Goal: Information Seeking & Learning: Check status

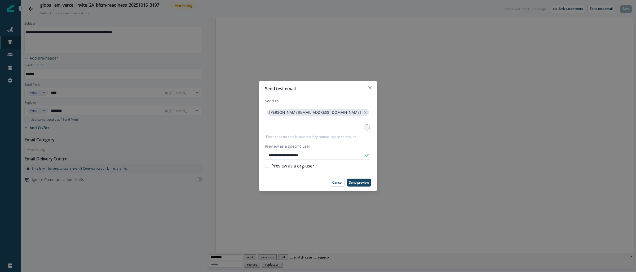
scroll to position [484, 0]
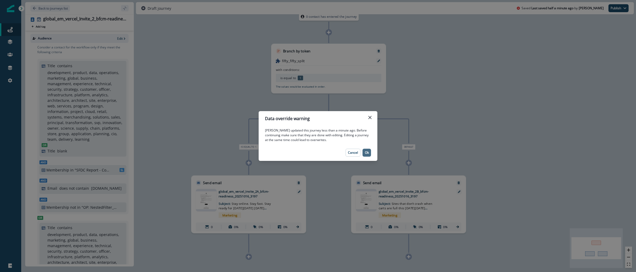
click at [368, 153] on p "Ok" at bounding box center [367, 153] width 4 height 4
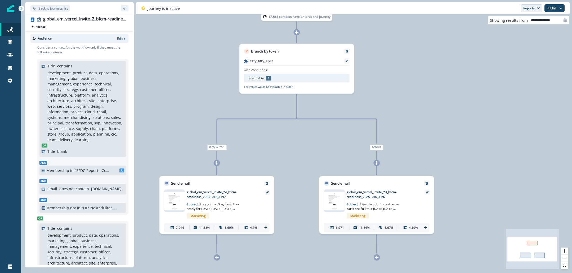
click at [529, 10] on button "Reports" at bounding box center [531, 8] width 21 height 8
click at [508, 21] on p "Email Report" at bounding box center [504, 21] width 26 height 6
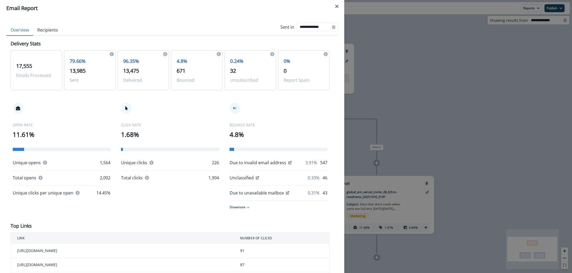
click at [384, 114] on div "**********" at bounding box center [286, 136] width 572 height 273
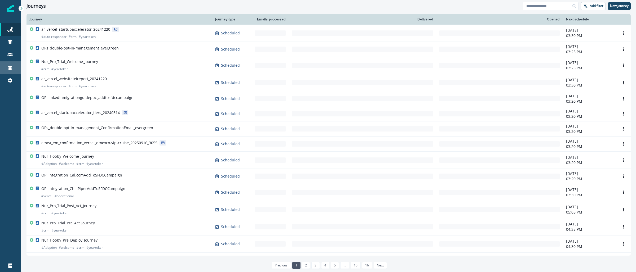
click at [11, 63] on link "Connections" at bounding box center [10, 67] width 21 height 13
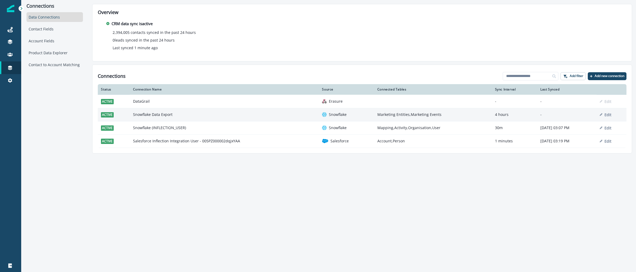
click at [145, 114] on td "Snowflake Data Export" at bounding box center [224, 114] width 189 height 13
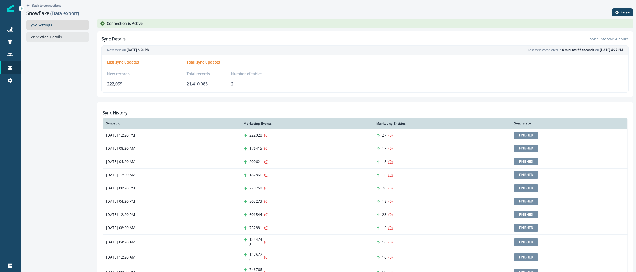
click at [50, 37] on link "Connection Details" at bounding box center [57, 37] width 62 height 10
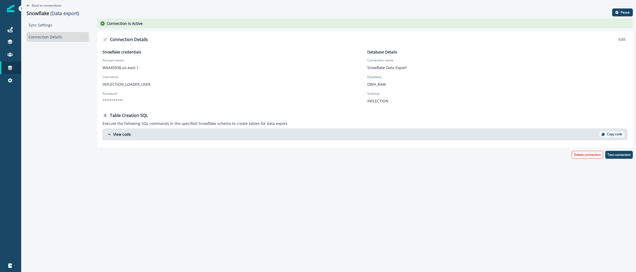
click at [11, 10] on img at bounding box center [10, 8] width 7 height 7
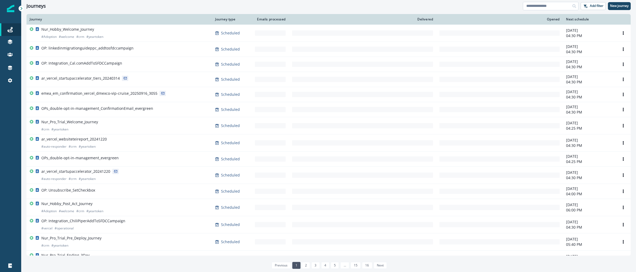
click at [544, 5] on input at bounding box center [551, 6] width 56 height 8
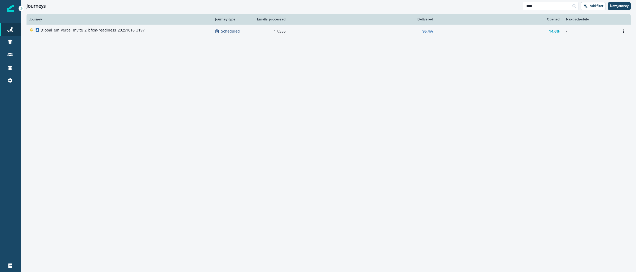
type input "****"
click at [120, 32] on p "global_em_vercel_Invite_2_bfcm-readiness_20251016_3197" at bounding box center [92, 30] width 103 height 5
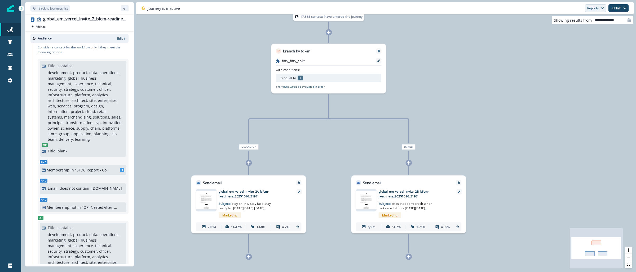
click at [600, 8] on button "Reports" at bounding box center [595, 8] width 21 height 8
click at [573, 19] on p "Email Report" at bounding box center [568, 21] width 26 height 6
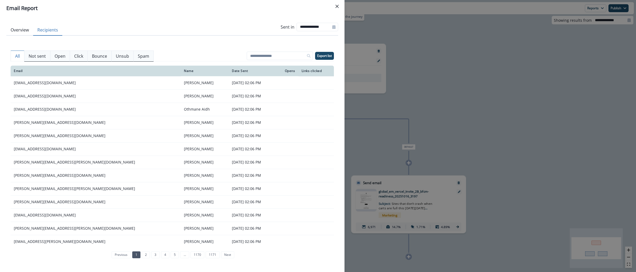
click at [49, 30] on button "Recipients" at bounding box center [47, 30] width 29 height 11
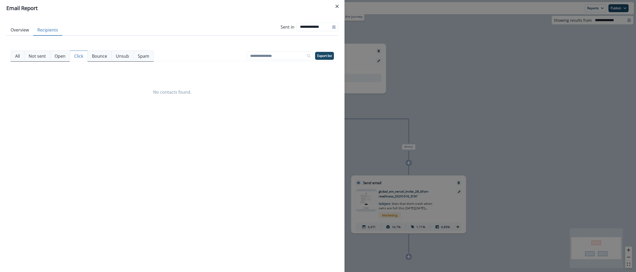
click at [79, 59] on p "Click" at bounding box center [78, 56] width 9 height 6
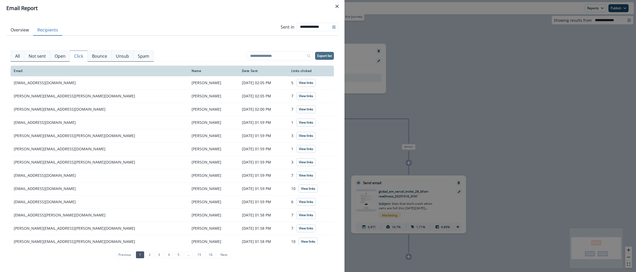
click at [330, 54] on p "Export list" at bounding box center [324, 56] width 15 height 4
click at [19, 31] on button "Overview" at bounding box center [19, 30] width 27 height 11
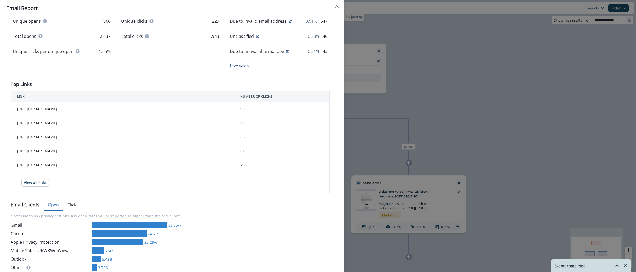
scroll to position [145, 0]
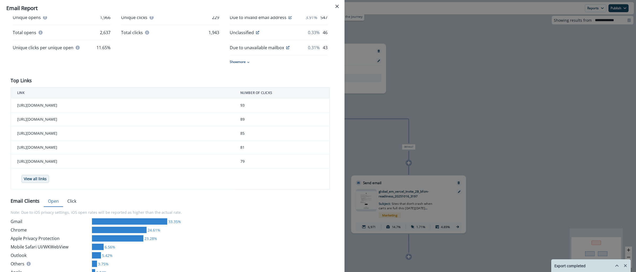
click at [45, 182] on p "View all links" at bounding box center [35, 179] width 23 height 5
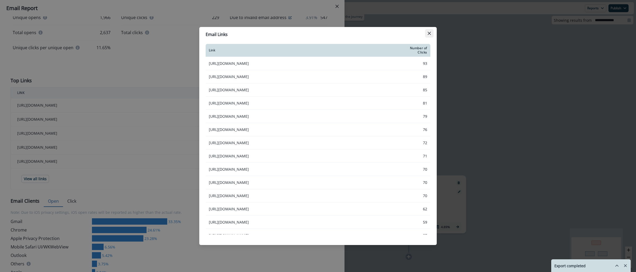
click at [428, 34] on icon "Close" at bounding box center [429, 33] width 3 height 3
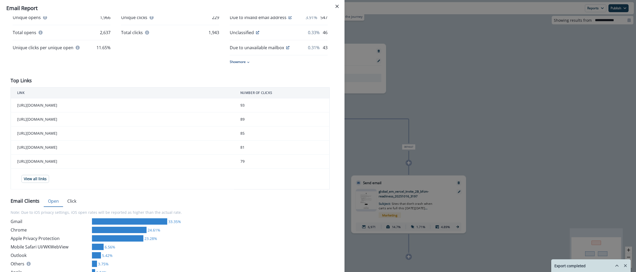
click at [473, 94] on div "**********" at bounding box center [318, 136] width 636 height 272
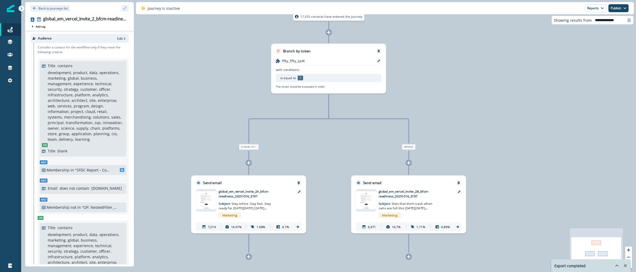
click at [204, 194] on img at bounding box center [206, 201] width 21 height 18
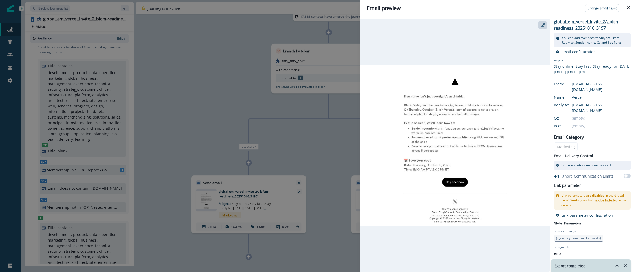
click at [151, 69] on div "Email preview Change email asset global_em_vercel_Invite_2A_bfcm-readiness_2025…" at bounding box center [318, 136] width 636 height 272
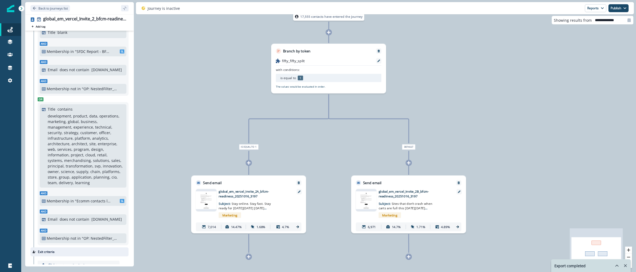
scroll to position [306, 0]
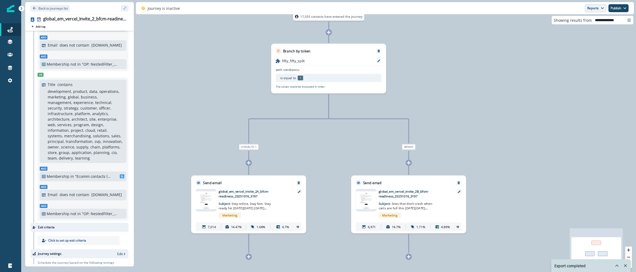
click at [603, 6] on button "Reports" at bounding box center [595, 8] width 21 height 8
click at [598, 6] on button "Reports" at bounding box center [595, 8] width 21 height 8
click at [576, 21] on p "Email Report" at bounding box center [568, 21] width 26 height 6
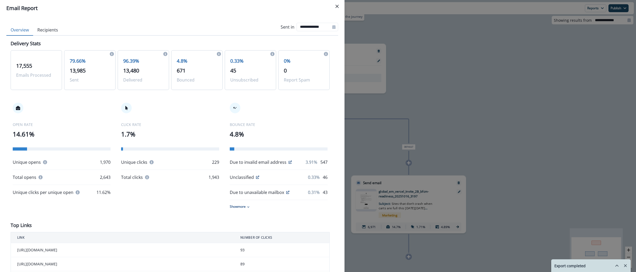
scroll to position [126, 0]
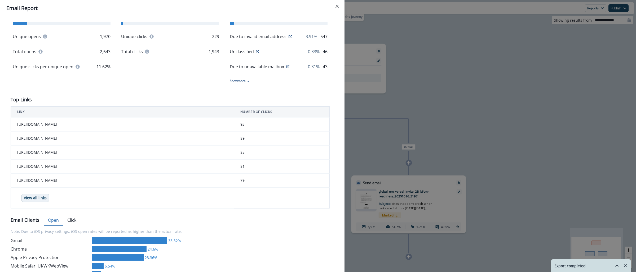
click at [41, 201] on p "View all links" at bounding box center [35, 198] width 23 height 5
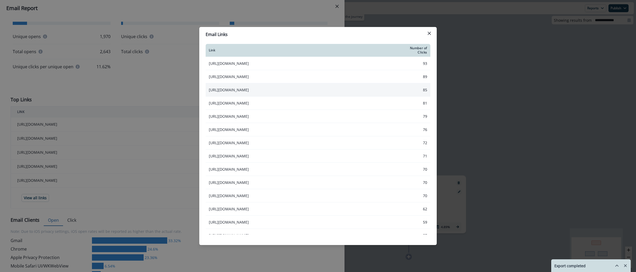
click at [256, 95] on td "[URL][DOMAIN_NAME]" at bounding box center [305, 89] width 199 height 13
drag, startPoint x: 294, startPoint y: 92, endPoint x: 210, endPoint y: 92, distance: 84.8
click at [210, 92] on td "[URL][DOMAIN_NAME]" at bounding box center [305, 89] width 199 height 13
drag, startPoint x: 281, startPoint y: 99, endPoint x: 209, endPoint y: 90, distance: 72.4
click at [209, 90] on td "[URL][DOMAIN_NAME]" at bounding box center [305, 89] width 199 height 13
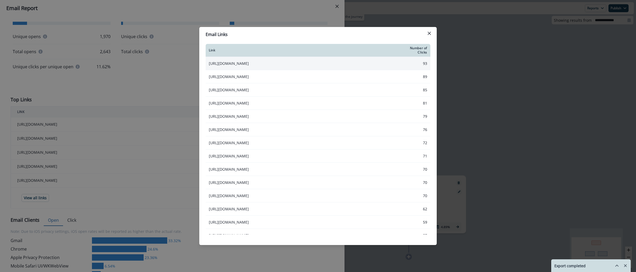
copy td "[URL][DOMAIN_NAME]"
click at [428, 36] on button "Close" at bounding box center [429, 33] width 8 height 8
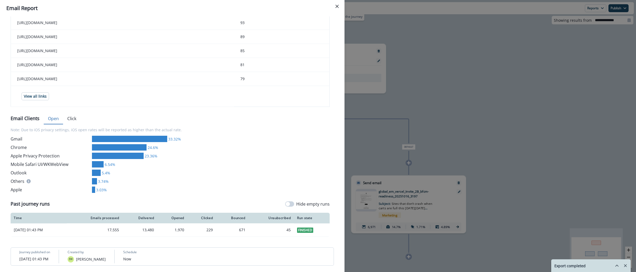
scroll to position [254, 0]
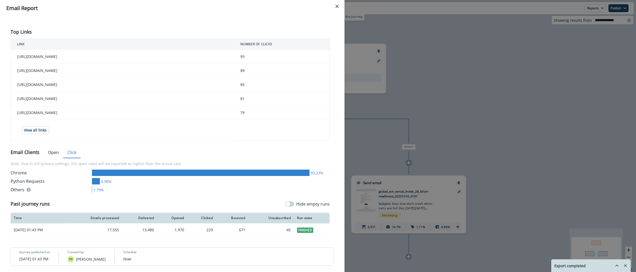
click at [72, 120] on div "Delivery Stats 17,555 Emails Processed 79.66% 13,985 Sent 96.39% 13,480 Deliver…" at bounding box center [172, 41] width 323 height 391
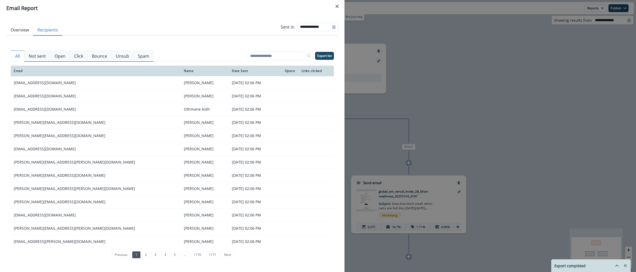
click at [42, 30] on button "Recipients" at bounding box center [47, 30] width 29 height 11
click at [84, 58] on button "Click" at bounding box center [79, 56] width 18 height 11
